Goal: Contribute content: Contribute content

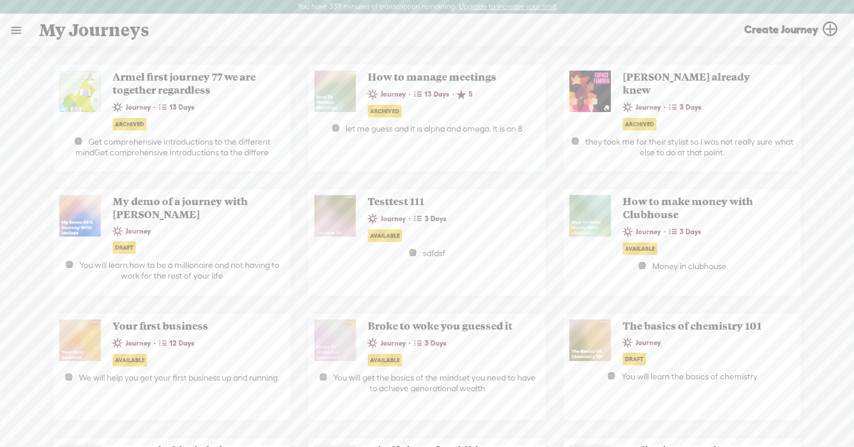
click at [23, 24] on link at bounding box center [16, 30] width 31 height 31
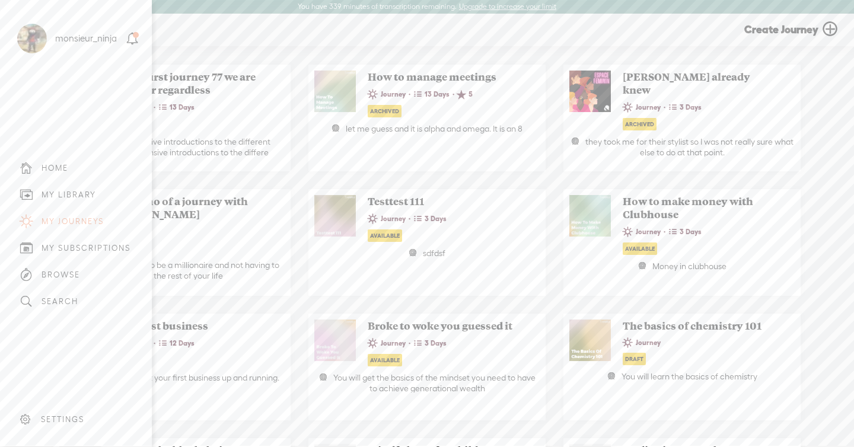
click at [54, 187] on div "MY LIBRARY" at bounding box center [76, 195] width 134 height 27
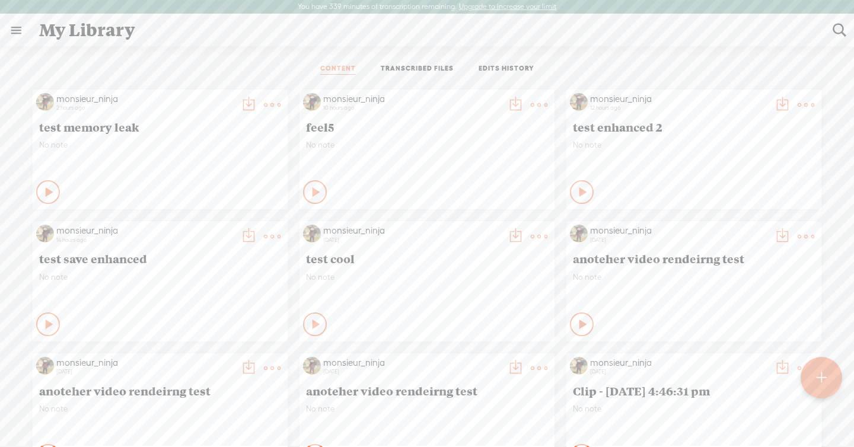
click at [276, 103] on t at bounding box center [272, 105] width 17 height 17
click at [224, 150] on link "Edit" at bounding box center [212, 144] width 128 height 27
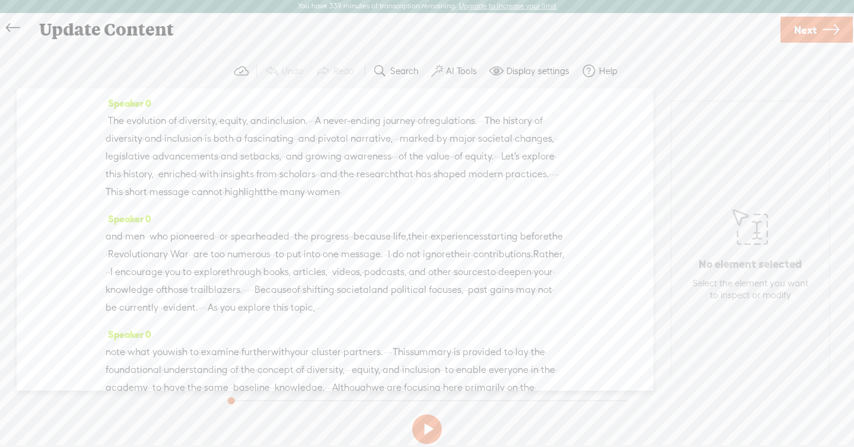
click at [351, 148] on span "narrative," at bounding box center [372, 139] width 42 height 18
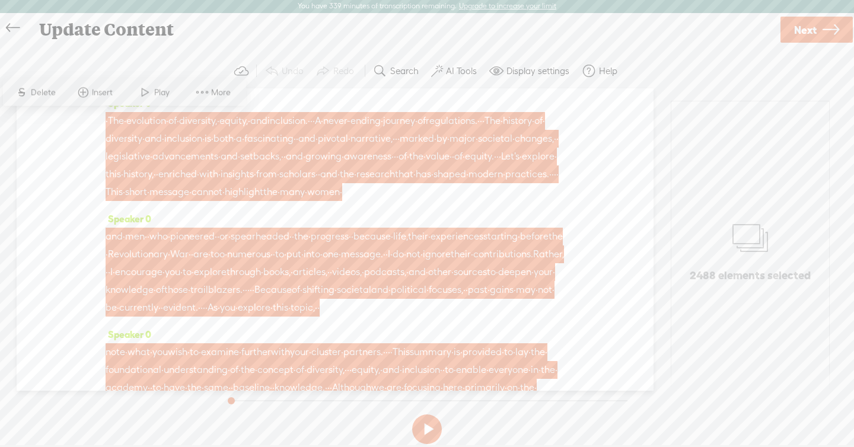
click at [800, 24] on span "Next" at bounding box center [805, 30] width 23 height 30
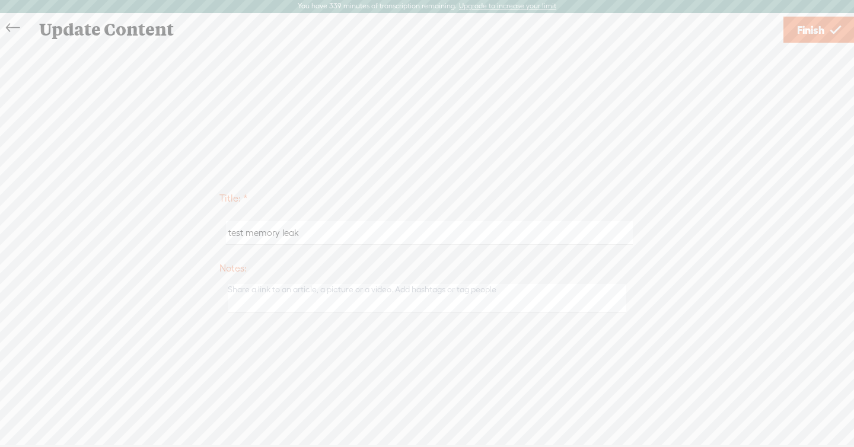
click at [405, 233] on input "test memory leak" at bounding box center [429, 232] width 406 height 23
type input "test memory leak 2"
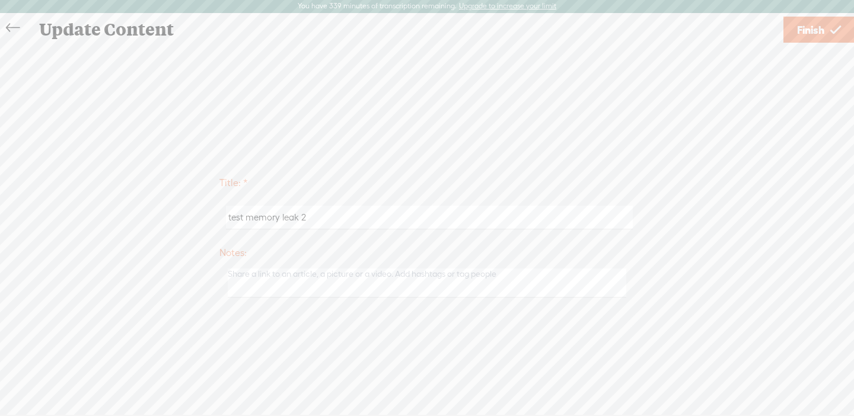
click at [810, 30] on span "Finish" at bounding box center [810, 30] width 27 height 30
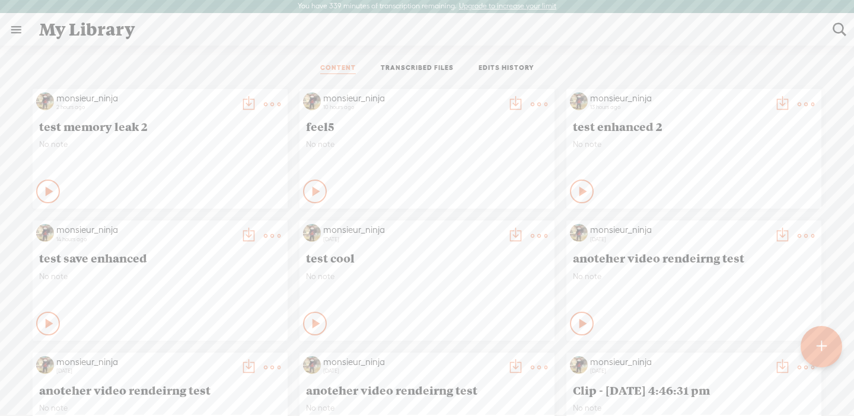
click at [417, 64] on link "TRANSCRIBED FILES" at bounding box center [417, 68] width 73 height 11
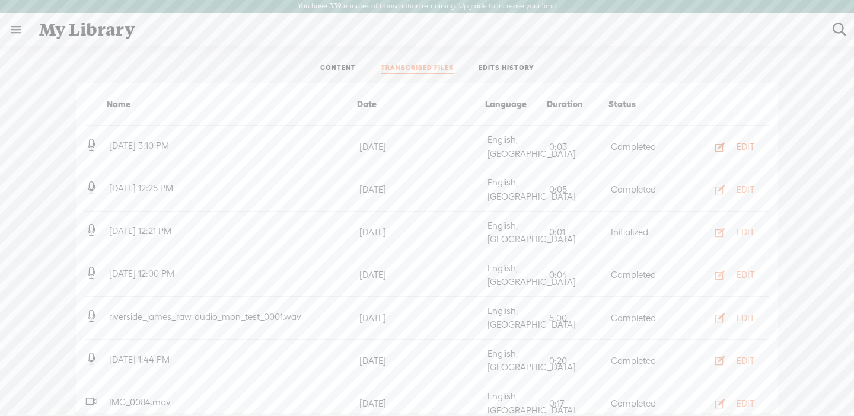
click at [752, 147] on div "EDIT" at bounding box center [746, 147] width 18 height 12
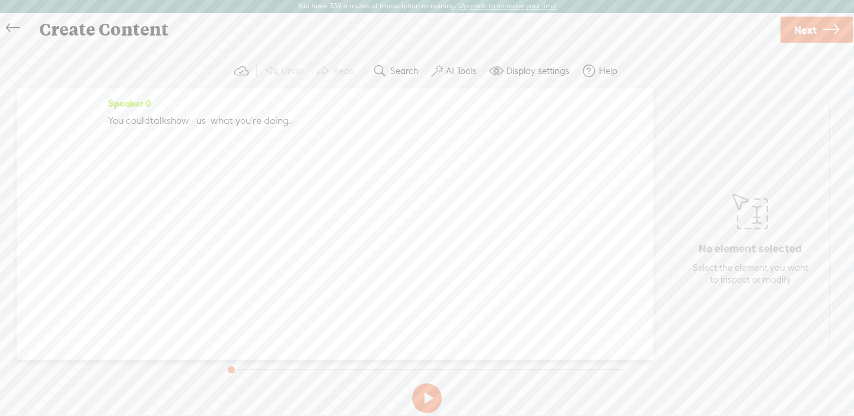
click at [294, 125] on span "doing.." at bounding box center [279, 121] width 30 height 18
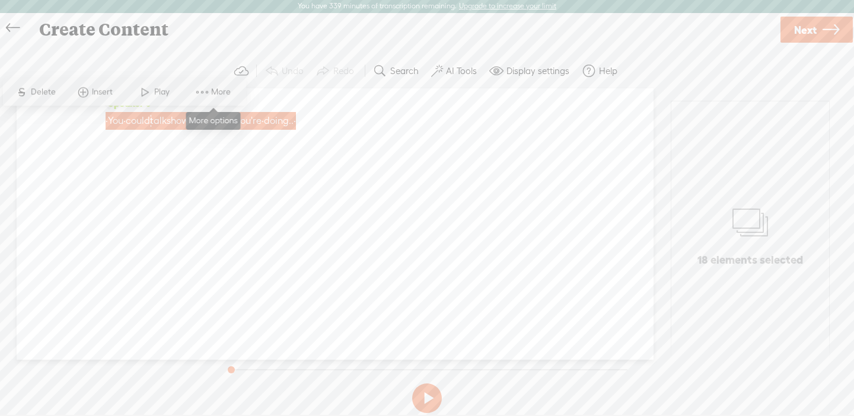
click at [221, 92] on span "More" at bounding box center [222, 92] width 23 height 12
